Goal: Book appointment/travel/reservation

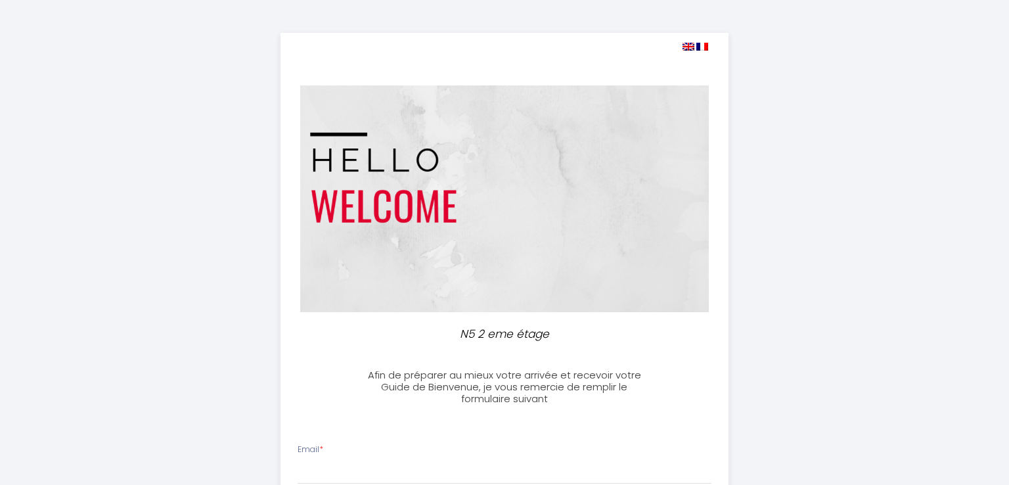
select select
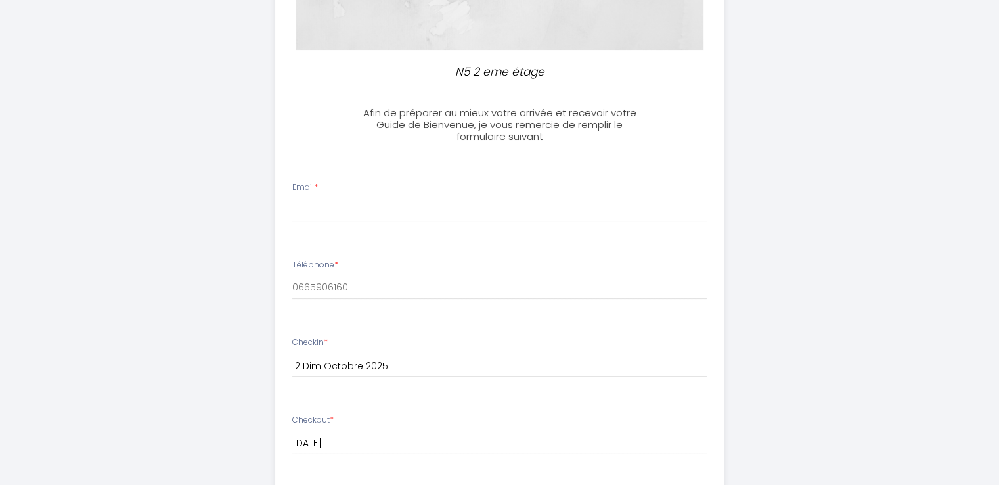
scroll to position [295, 0]
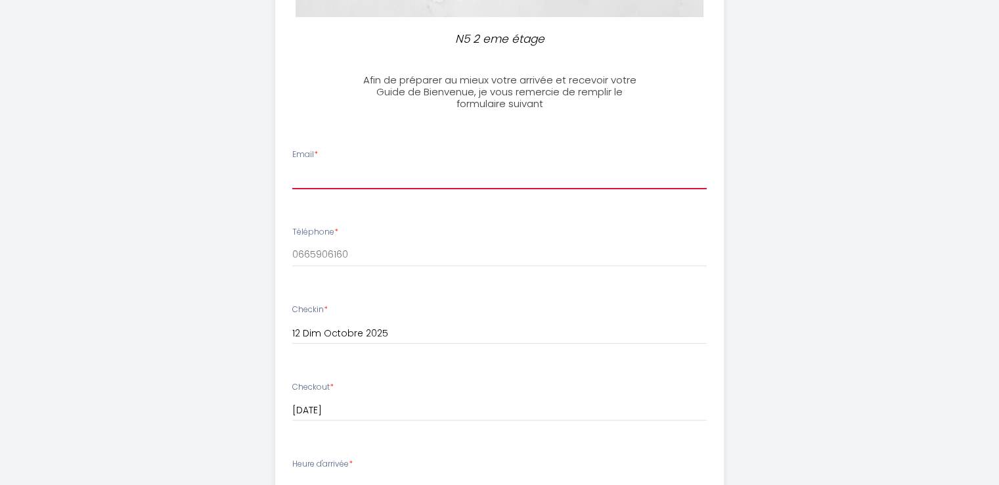
click at [401, 179] on input "Email *" at bounding box center [499, 178] width 415 height 24
type input "[EMAIL_ADDRESS][DOMAIN_NAME]"
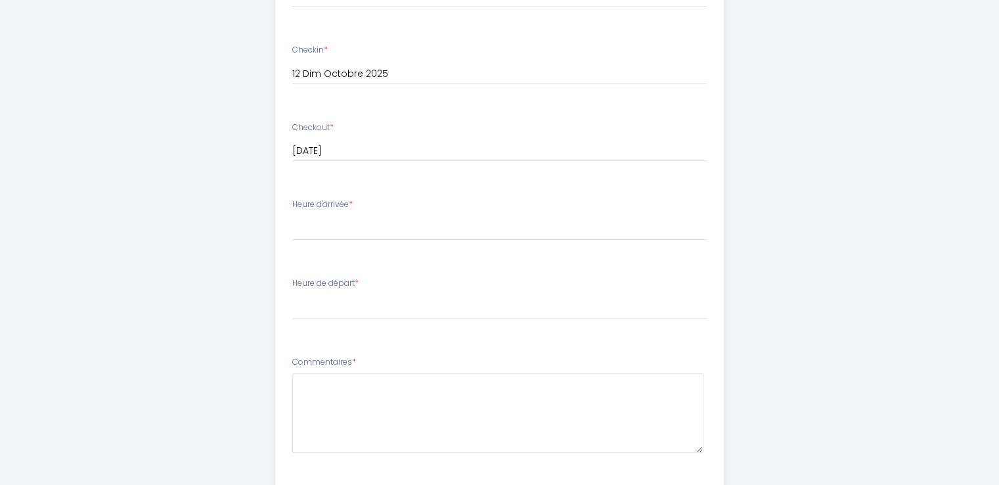
scroll to position [557, 0]
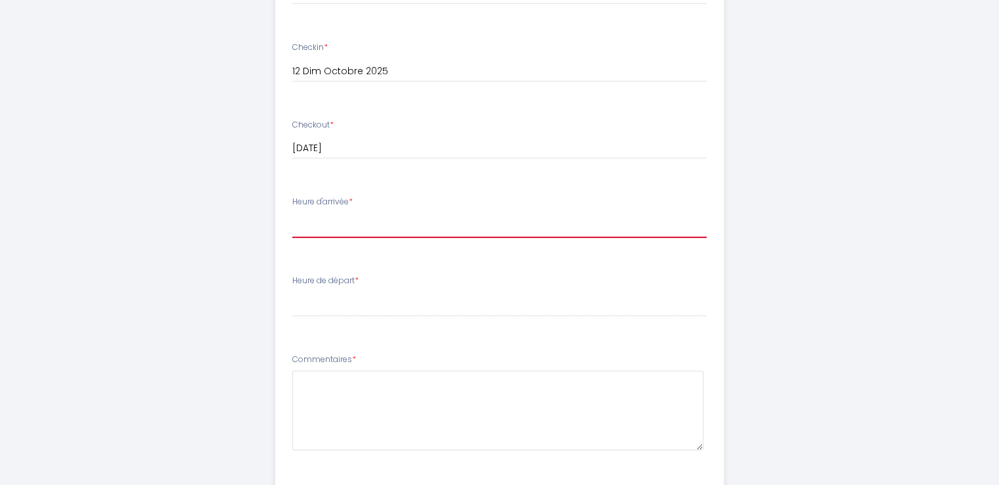
click at [418, 228] on select "15:00 15:30 16:00 16:30 17:00 17:30 18:00 18:30 19:00 19:30 20:00 20:30 21:00 2…" at bounding box center [499, 225] width 415 height 25
select select "16:00"
click at [292, 213] on select "15:00 15:30 16:00 16:30 17:00 17:30 18:00 18:30 19:00 19:30 20:00 20:30 21:00 2…" at bounding box center [499, 225] width 415 height 25
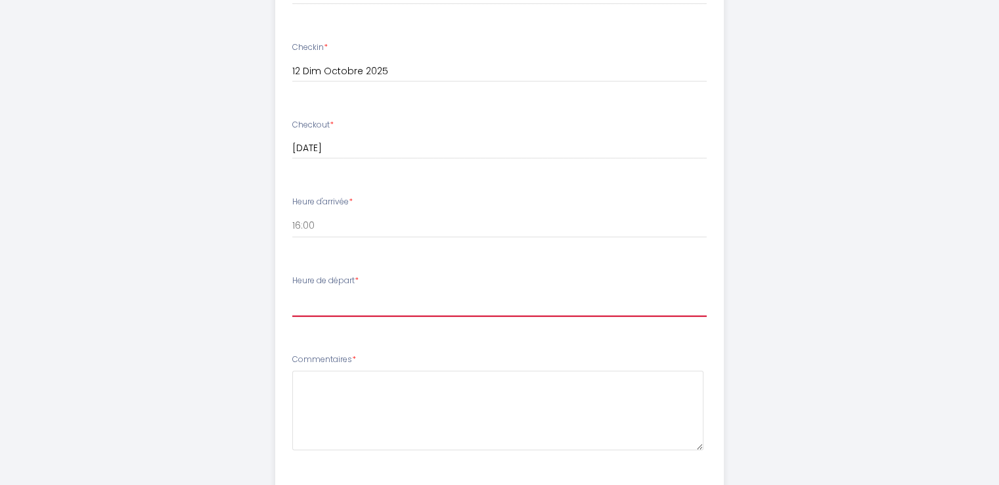
click at [494, 304] on select "00:00 00:30 01:00 01:30 02:00 02:30 03:00 03:30 04:00 04:30 05:00 05:30 06:00 0…" at bounding box center [499, 304] width 415 height 25
select select "07:30"
click at [292, 292] on select "00:00 00:30 01:00 01:30 02:00 02:30 03:00 03:30 04:00 04:30 05:00 05:30 06:00 0…" at bounding box center [499, 304] width 415 height 25
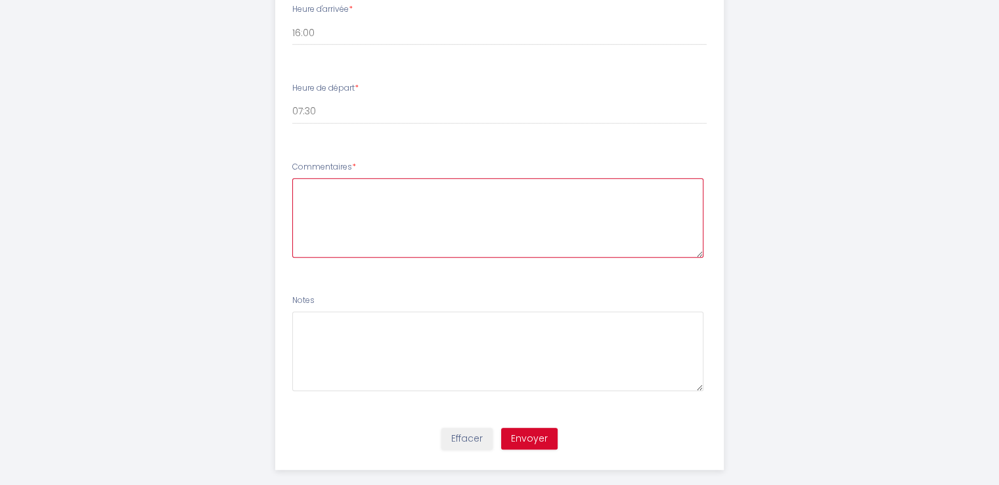
click at [498, 192] on textarea at bounding box center [497, 217] width 411 height 79
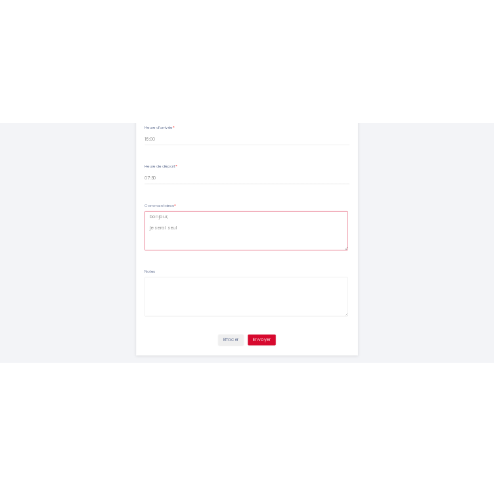
scroll to position [699, 0]
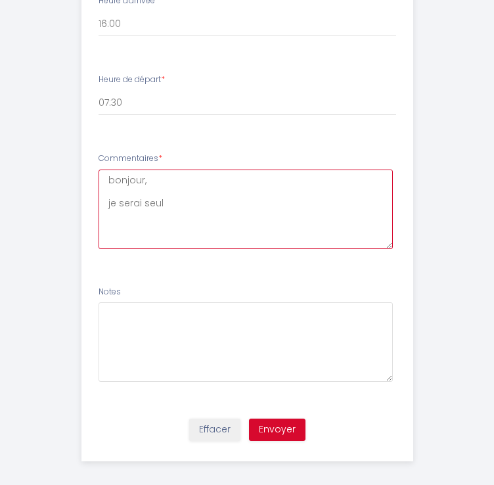
click at [210, 198] on textarea "bonjour, je serai seul" at bounding box center [246, 208] width 294 height 79
type textarea "bonjour, je serai seul."
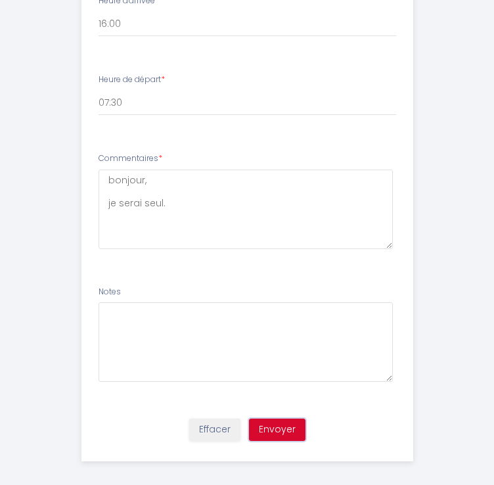
click at [281, 424] on button "Envoyer" at bounding box center [277, 429] width 56 height 22
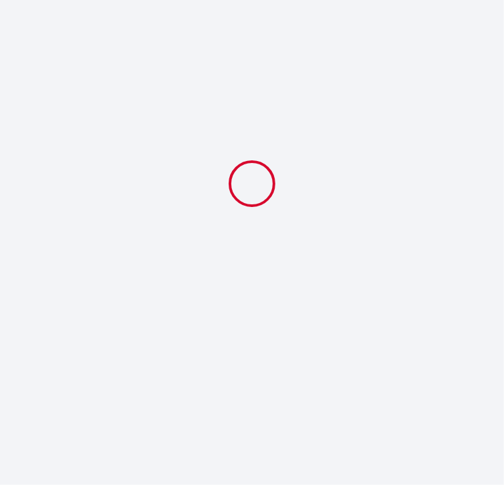
select select "16:00"
select select "07:30"
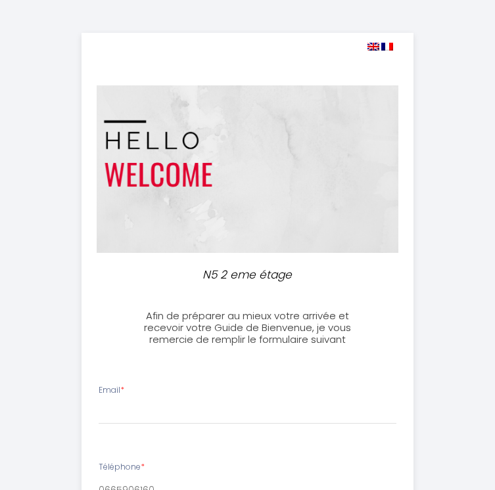
select select
